Goal: Task Accomplishment & Management: Use online tool/utility

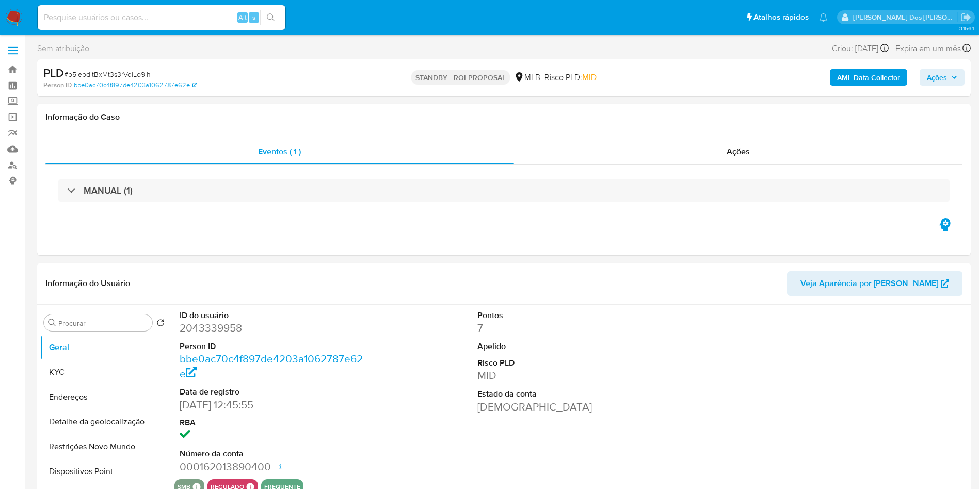
select select "10"
click at [216, 14] on input at bounding box center [162, 17] width 248 height 13
paste input "JijSaquXKwFLYDzMQENVYT3d"
type input "JijSaquXKwFLYDzMQENVYT3d"
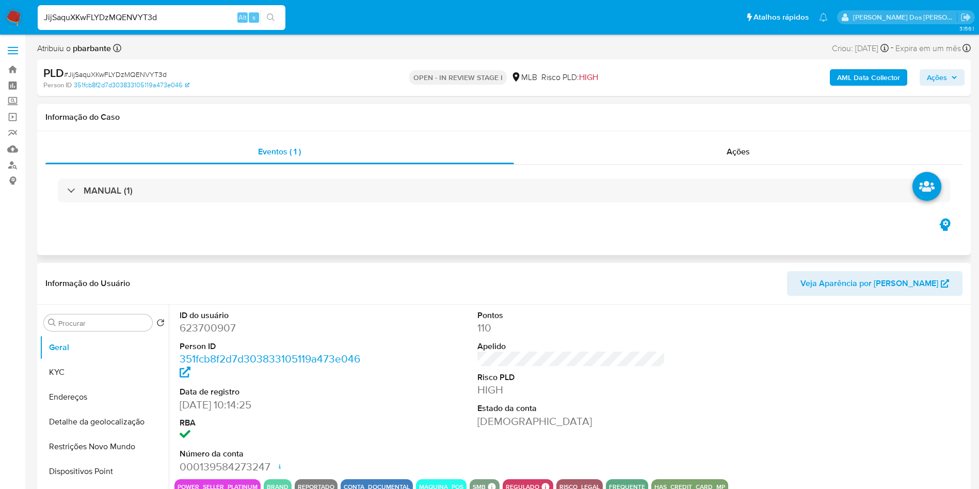
select select "10"
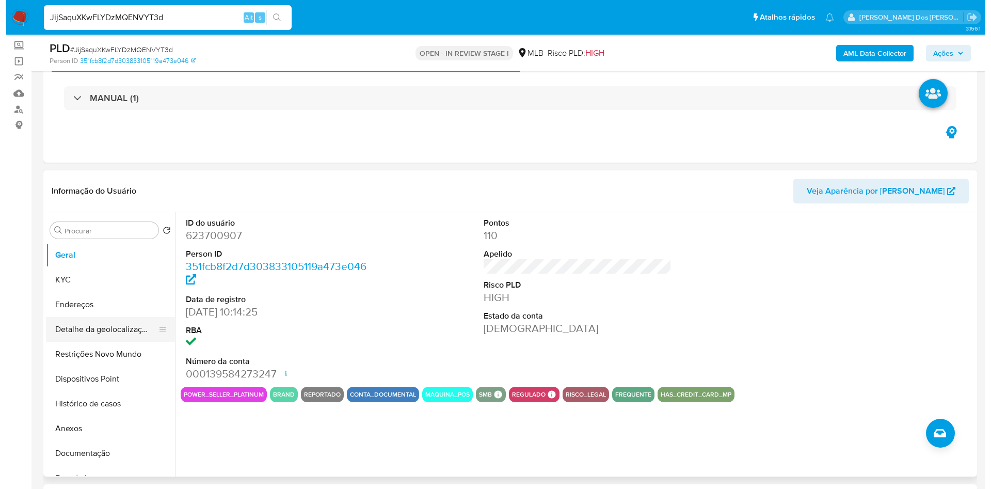
scroll to position [77, 0]
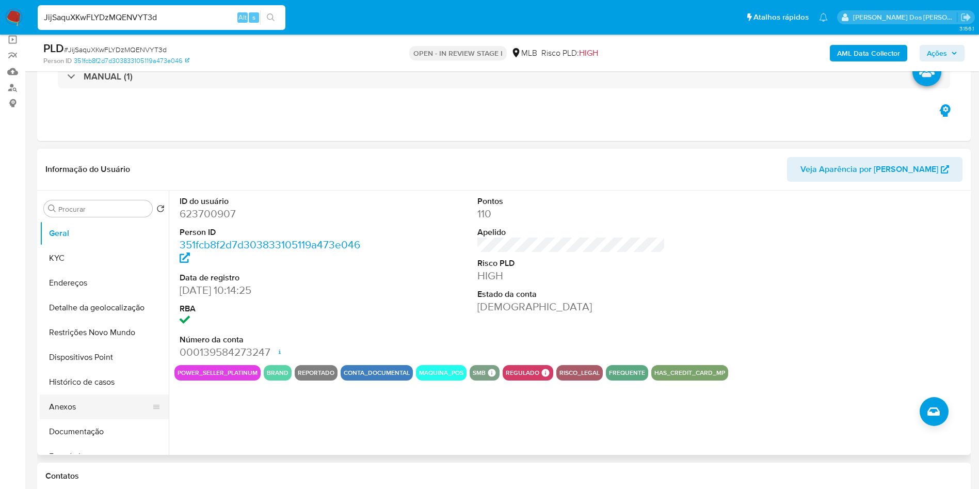
click at [79, 419] on button "Anexos" at bounding box center [100, 406] width 121 height 25
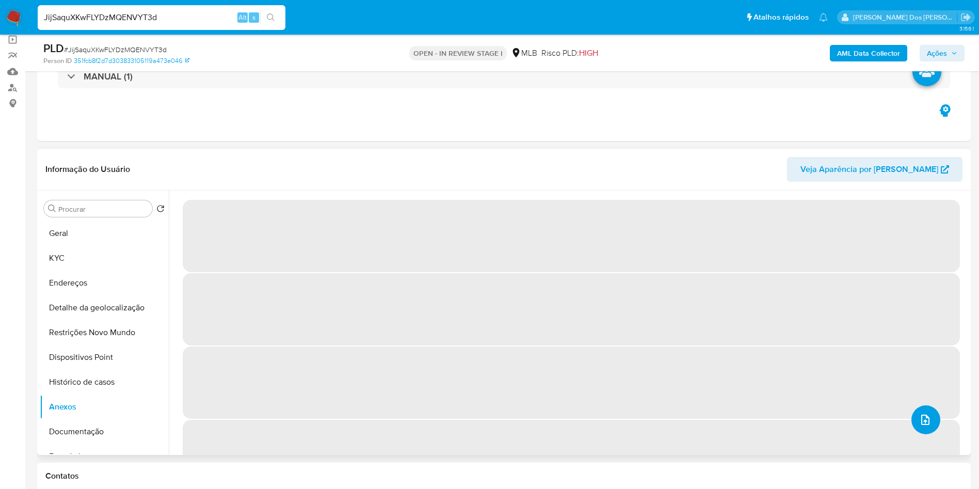
click at [922, 426] on icon "upload-file" at bounding box center [925, 419] width 12 height 12
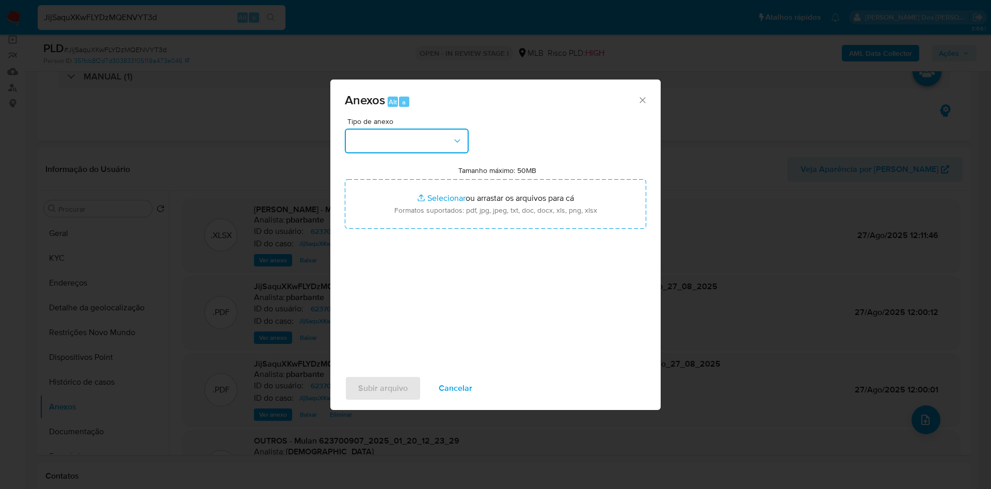
click at [417, 128] on button "button" at bounding box center [407, 140] width 124 height 25
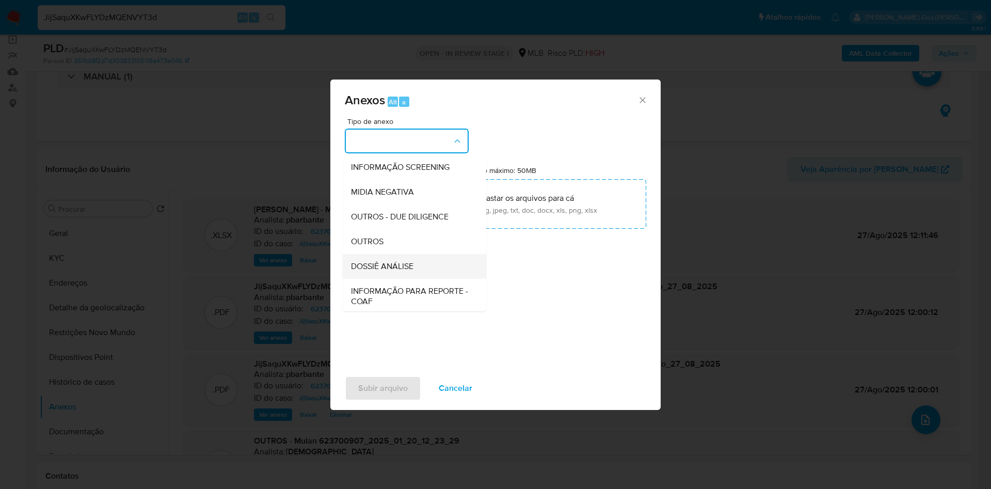
scroll to position [138, 0]
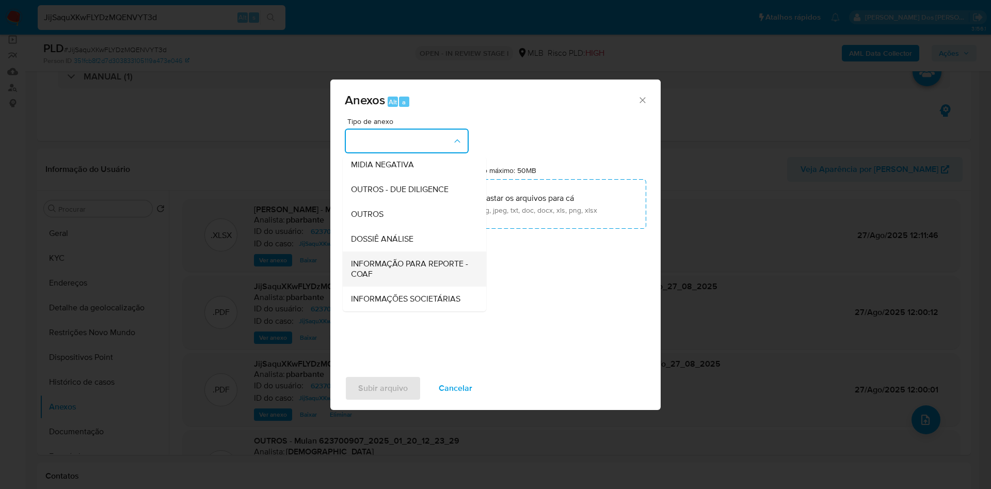
click at [390, 259] on span "INFORMAÇÃO PARA REPORTE - COAF" at bounding box center [411, 269] width 121 height 21
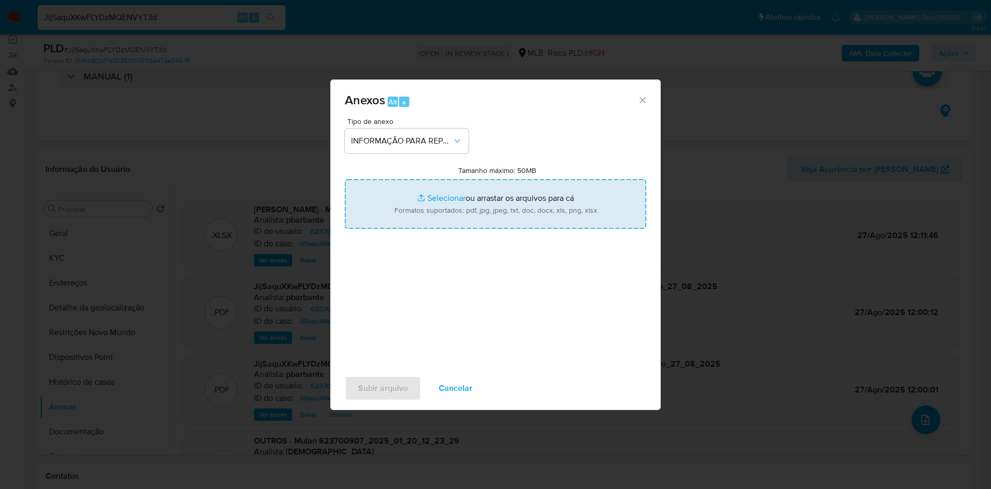
type input "C:\fakepath\DECLÍNIO - CNPJ 41430595000100 - A [PERSON_NAME] LTDA.pdf"
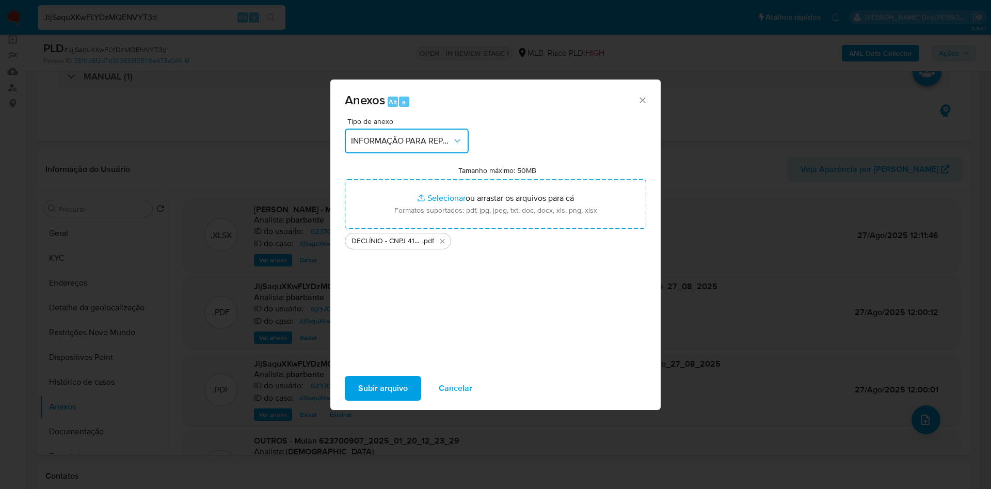
click at [424, 136] on span "INFORMAÇÃO PARA REPORTE - COAF" at bounding box center [401, 141] width 101 height 10
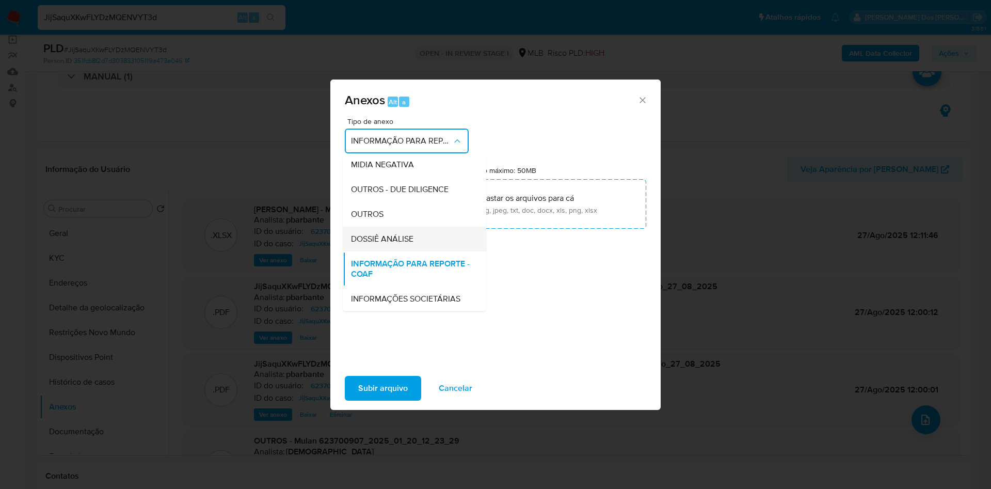
click at [351, 234] on span "DOSSIÊ ANÁLISE" at bounding box center [382, 239] width 62 height 10
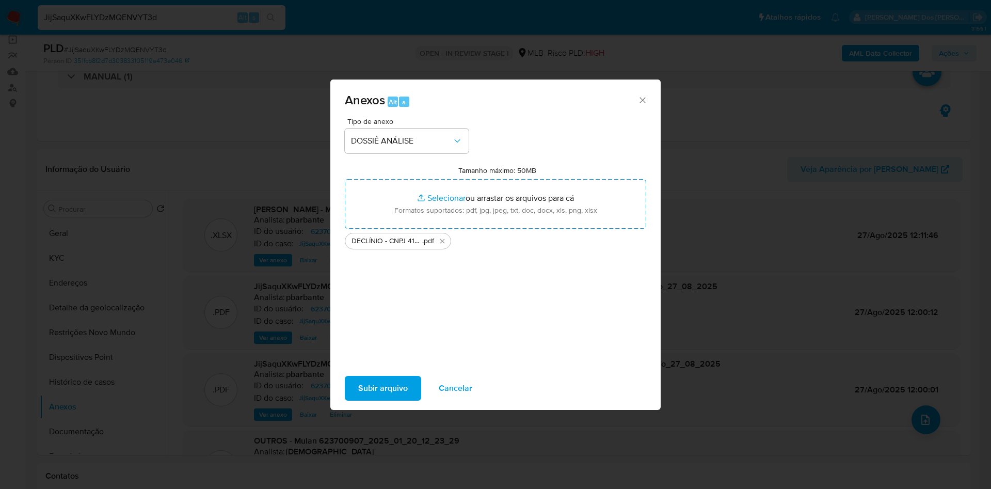
click at [361, 391] on span "Subir arquivo" at bounding box center [383, 388] width 50 height 23
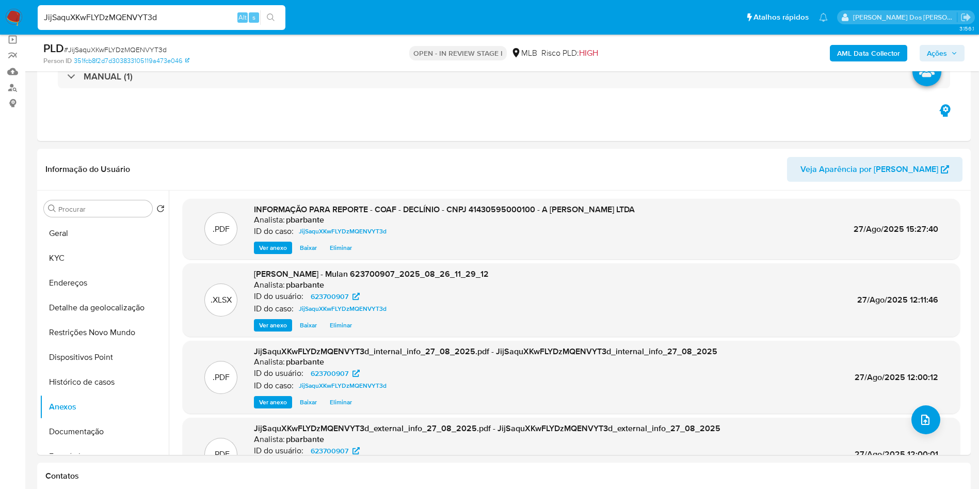
click at [963, 54] on button "Ações" at bounding box center [942, 53] width 45 height 17
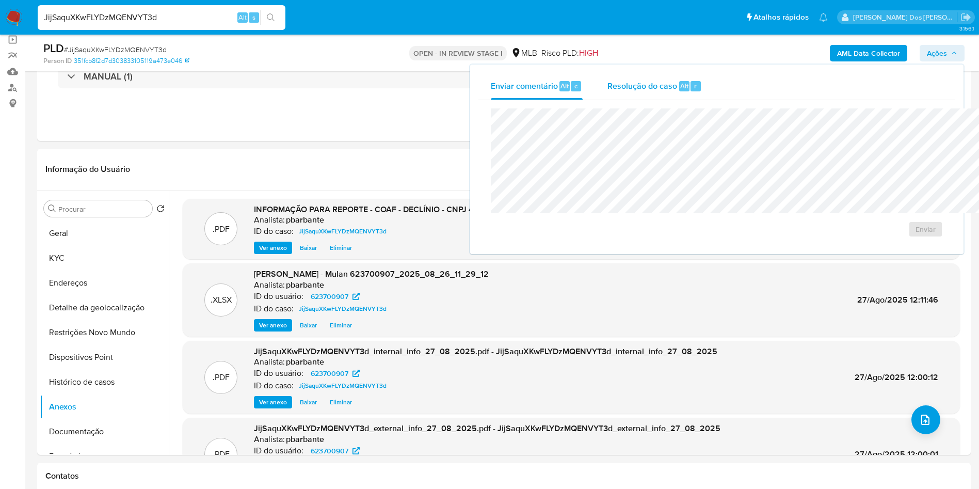
click at [680, 89] on span "Alt" at bounding box center [684, 86] width 8 height 10
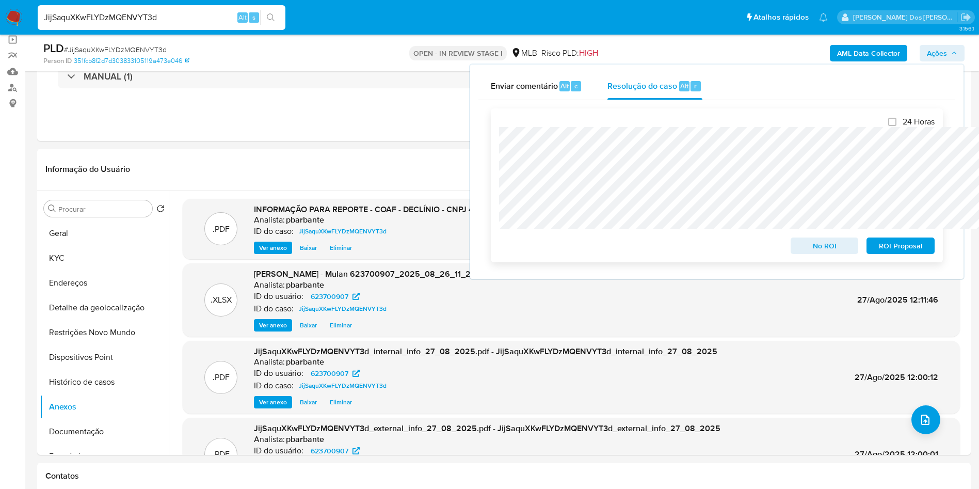
click at [808, 242] on span "No ROI" at bounding box center [825, 245] width 54 height 14
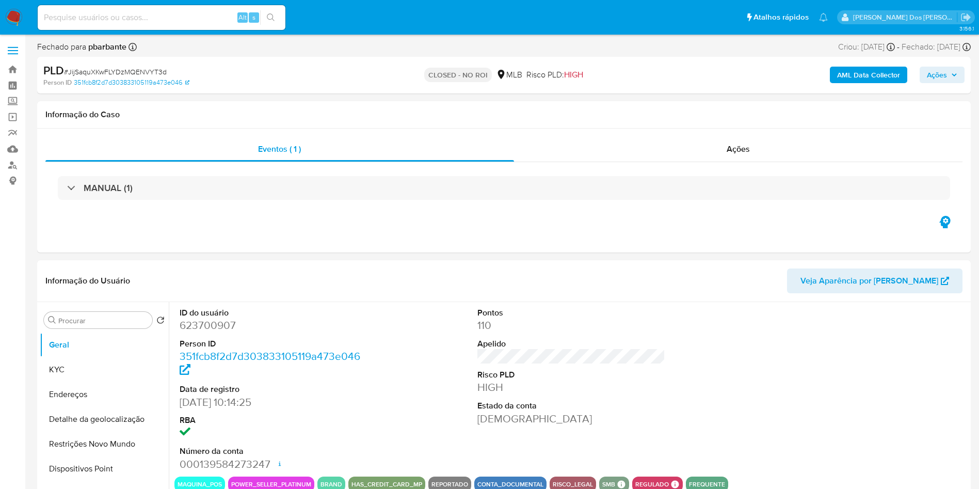
select select "10"
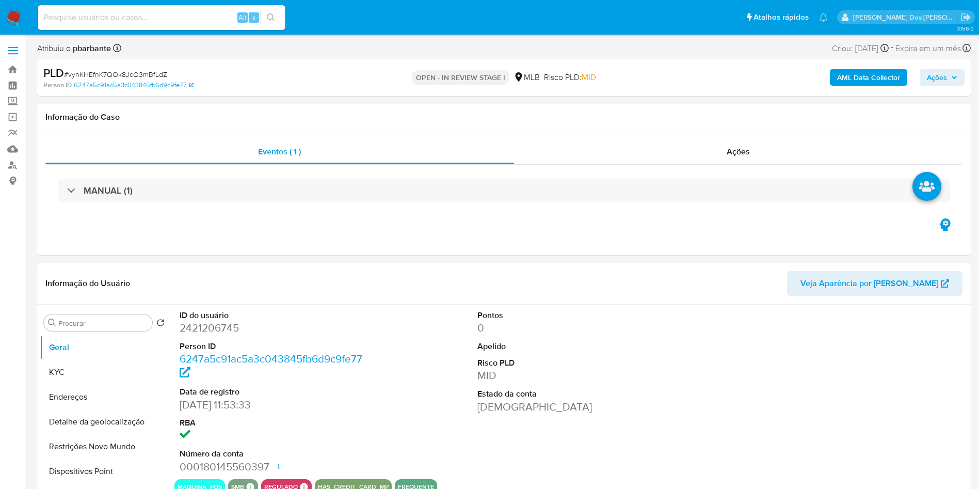
select select "10"
